Goal: Task Accomplishment & Management: Manage account settings

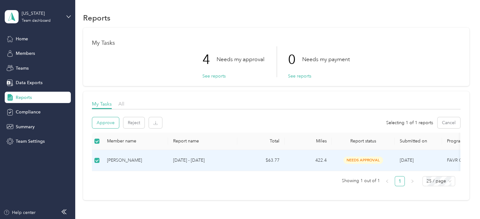
click at [109, 122] on button "Approve" at bounding box center [105, 122] width 27 height 11
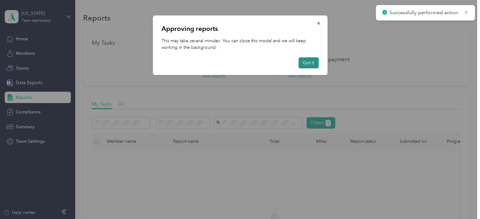
click at [313, 65] on button "Got it" at bounding box center [309, 62] width 20 height 11
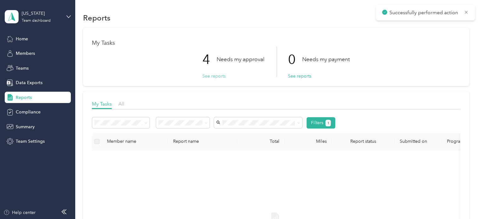
click at [208, 78] on button "See reports" at bounding box center [214, 76] width 23 height 7
click at [203, 75] on button "See reports" at bounding box center [214, 76] width 23 height 7
